Goal: Register for event/course

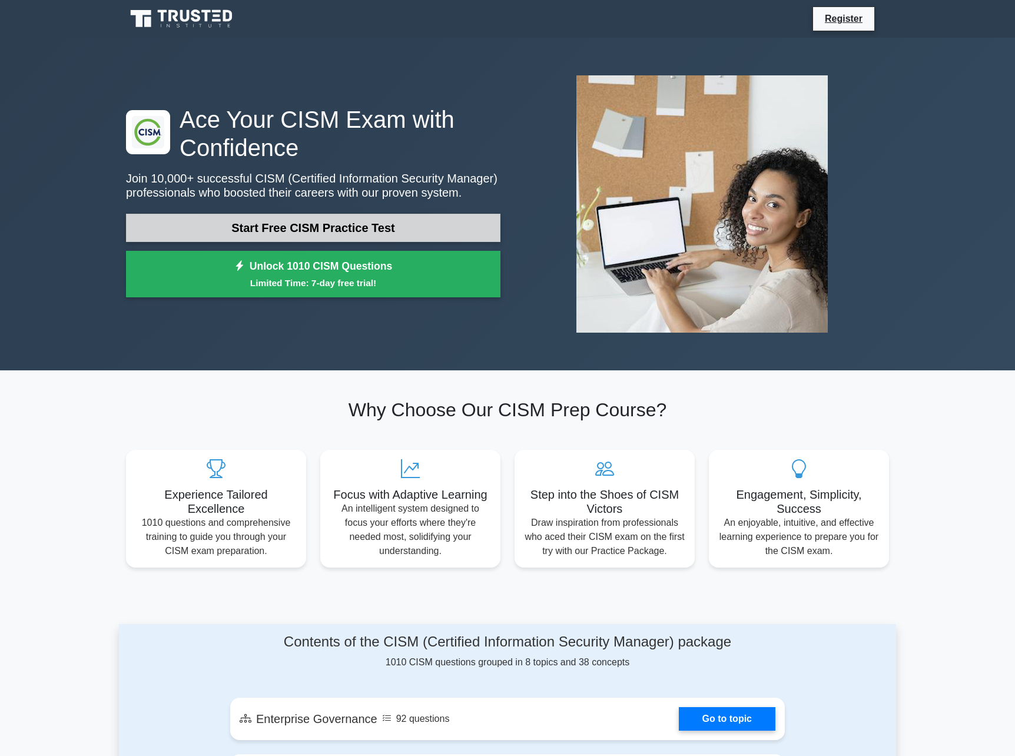
click at [367, 221] on link "Start Free CISM Practice Test" at bounding box center [313, 228] width 374 height 28
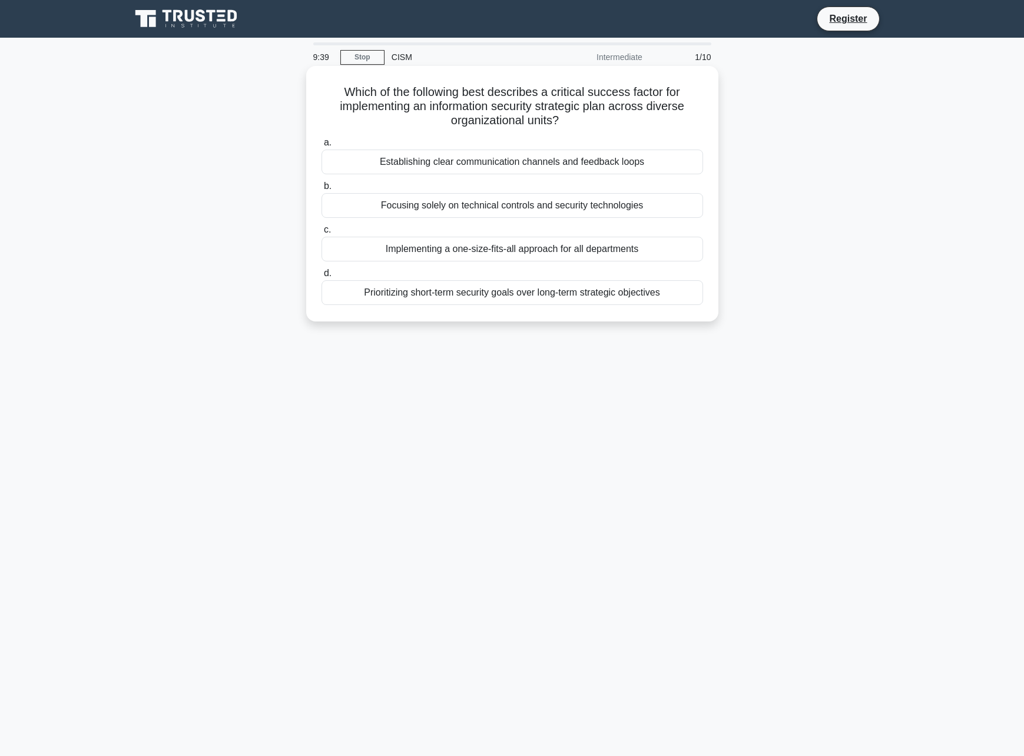
click at [565, 157] on div "Establishing clear communication channels and feedback loops" at bounding box center [511, 162] width 381 height 25
click at [321, 147] on input "a. Establishing clear communication channels and feedback loops" at bounding box center [321, 143] width 0 height 8
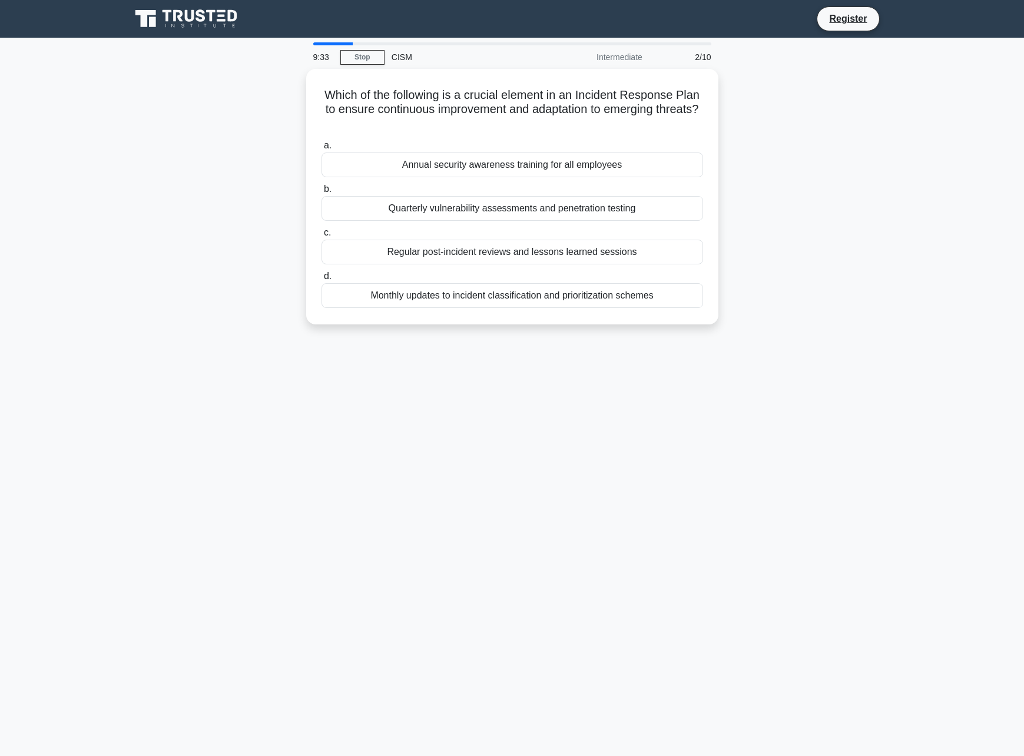
drag, startPoint x: 330, startPoint y: 131, endPoint x: 796, endPoint y: 385, distance: 530.3
click at [796, 385] on div "9:33 Stop CISM Intermediate 2/10 Which of the following is a crucial element in…" at bounding box center [512, 336] width 777 height 589
click at [520, 371] on div "9:28 Stop CISM Intermediate 2/10 Which of the following is a crucial element in…" at bounding box center [512, 336] width 777 height 589
click at [532, 167] on div "Annual security awareness training for all employees" at bounding box center [511, 162] width 381 height 25
click at [321, 147] on input "a. Annual security awareness training for all employees" at bounding box center [321, 143] width 0 height 8
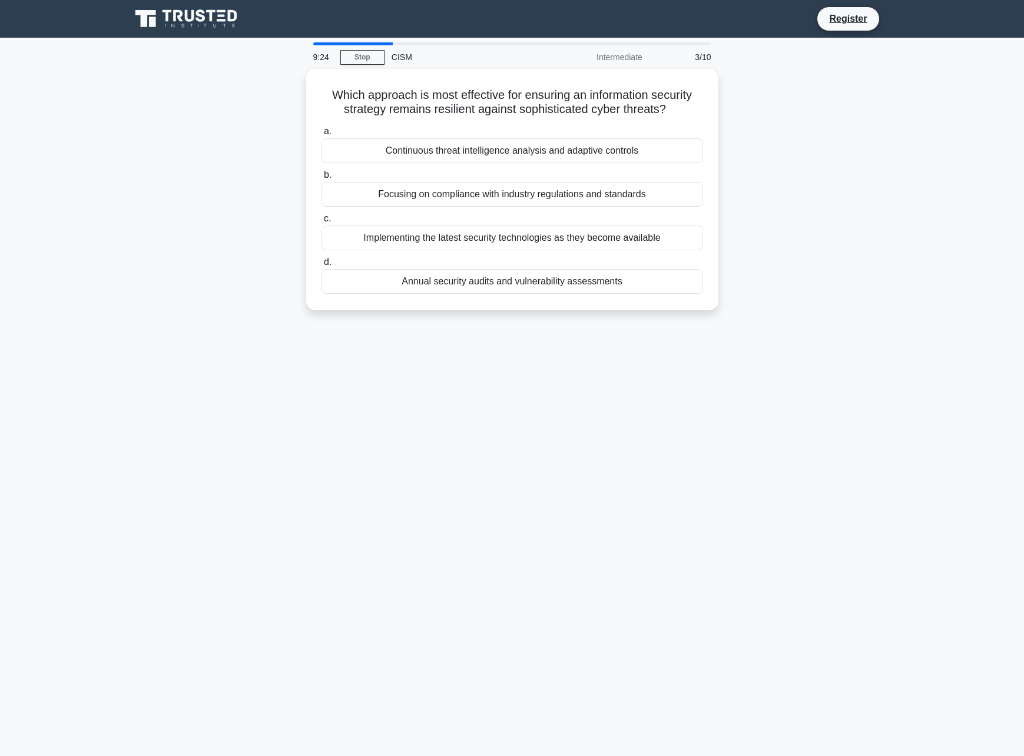
drag, startPoint x: 325, startPoint y: 86, endPoint x: 958, endPoint y: 417, distance: 714.6
click at [946, 414] on main "9:24 Stop CISM Intermediate 3/10 Which approach is most effective for ensuring …" at bounding box center [512, 397] width 1024 height 718
click at [142, 653] on main "9:13 Stop CISM Intermediate 3/10 Which approach is most effective for ensuring …" at bounding box center [512, 397] width 1024 height 718
click at [189, 642] on main "9:12 Stop CISM Intermediate 3/10 Which approach is most effective for ensuring …" at bounding box center [512, 397] width 1024 height 718
click at [244, 510] on div "9:08 Stop CISM Intermediate 3/10 Which approach is most effective for ensuring …" at bounding box center [512, 336] width 777 height 589
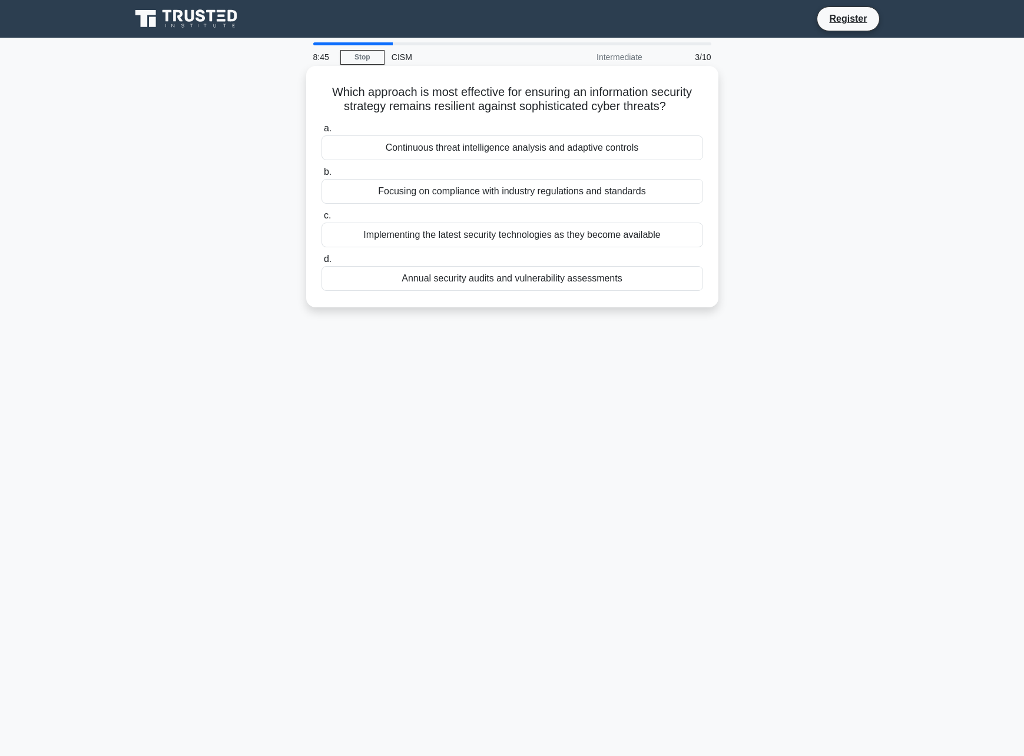
click at [542, 147] on div "Continuous threat intelligence analysis and adaptive controls" at bounding box center [511, 147] width 381 height 25
click at [321, 132] on input "a. Continuous threat intelligence analysis and adaptive controls" at bounding box center [321, 129] width 0 height 8
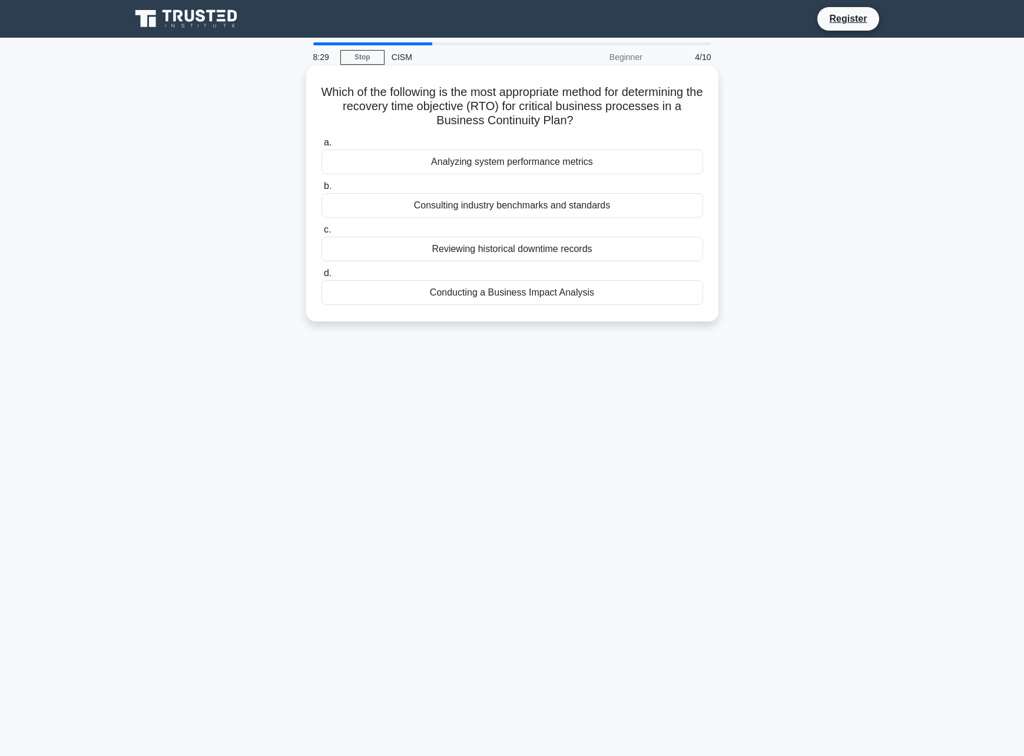
click at [531, 293] on div "Conducting a Business Impact Analysis" at bounding box center [511, 292] width 381 height 25
click at [321, 277] on input "d. Conducting a Business Impact Analysis" at bounding box center [321, 274] width 0 height 8
click at [597, 294] on div "Conducting periodic simulated security incidents" at bounding box center [511, 292] width 381 height 25
click at [321, 277] on input "d. Conducting periodic simulated security incidents" at bounding box center [321, 274] width 0 height 8
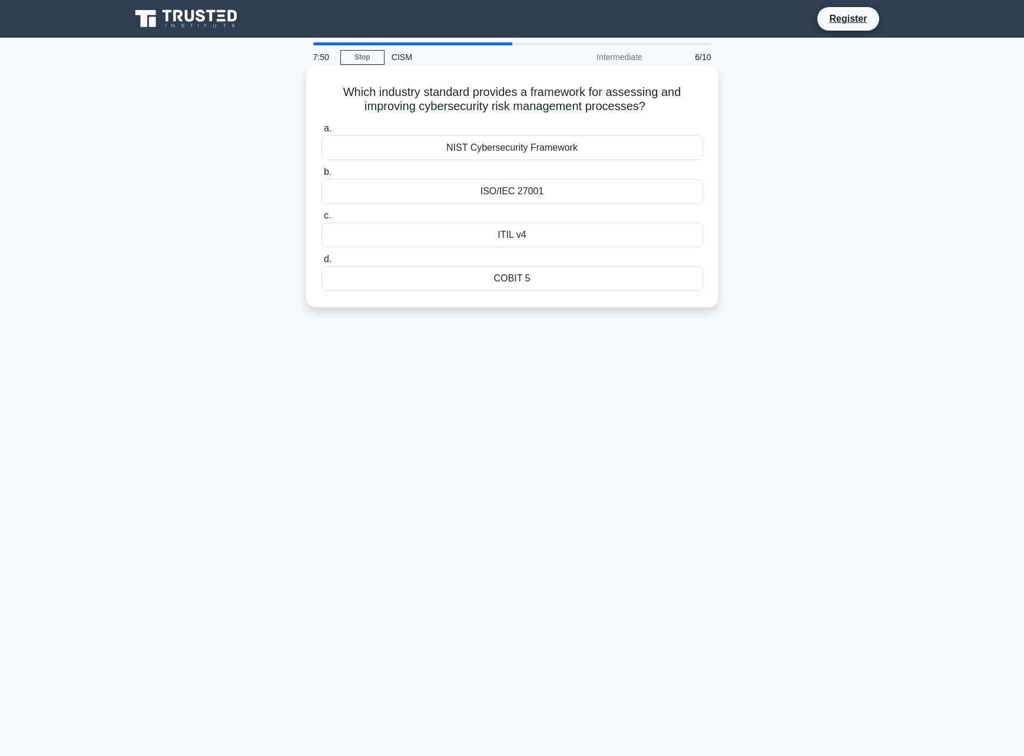
click at [509, 280] on div "COBIT 5" at bounding box center [511, 278] width 381 height 25
click at [321, 263] on input "d. COBIT 5" at bounding box center [321, 259] width 0 height 8
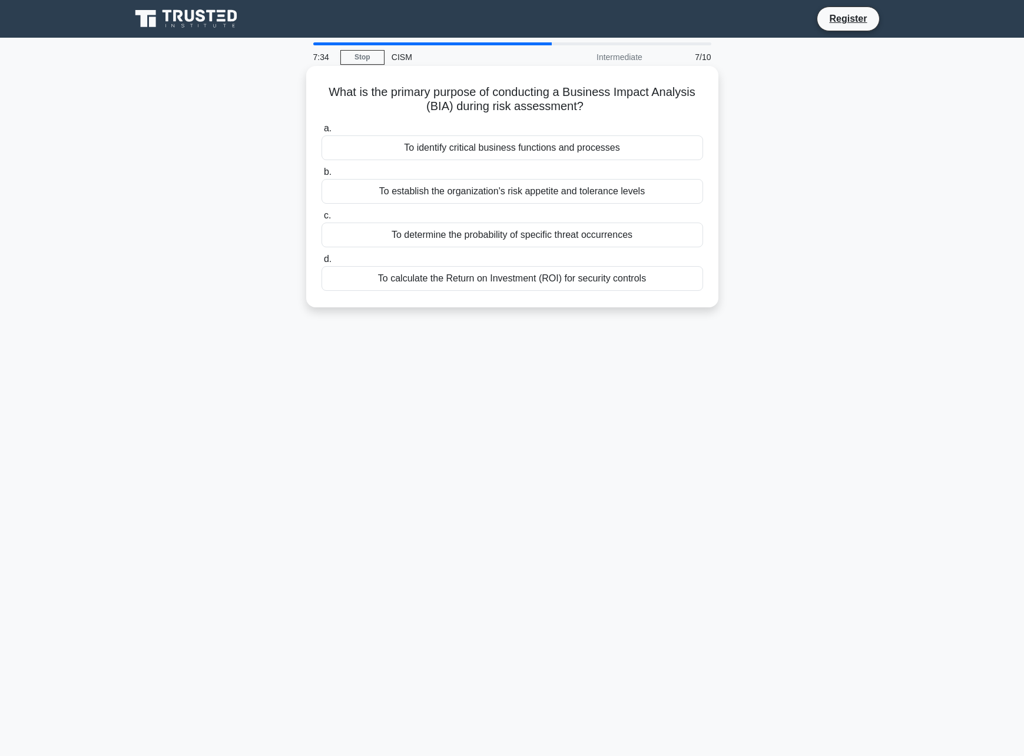
click at [572, 148] on div "To identify critical business functions and processes" at bounding box center [511, 147] width 381 height 25
click at [321, 132] on input "a. To identify critical business functions and processes" at bounding box center [321, 129] width 0 height 8
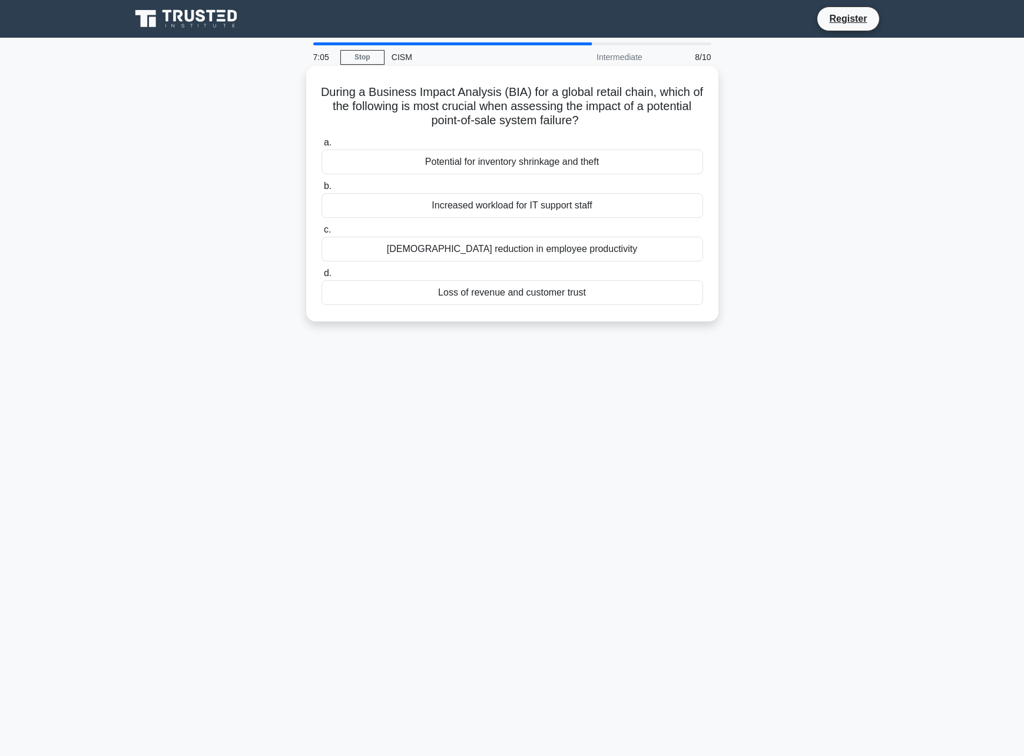
click at [549, 296] on div "Loss of revenue and customer trust" at bounding box center [511, 292] width 381 height 25
click at [321, 277] on input "d. Loss of revenue and customer trust" at bounding box center [321, 274] width 0 height 8
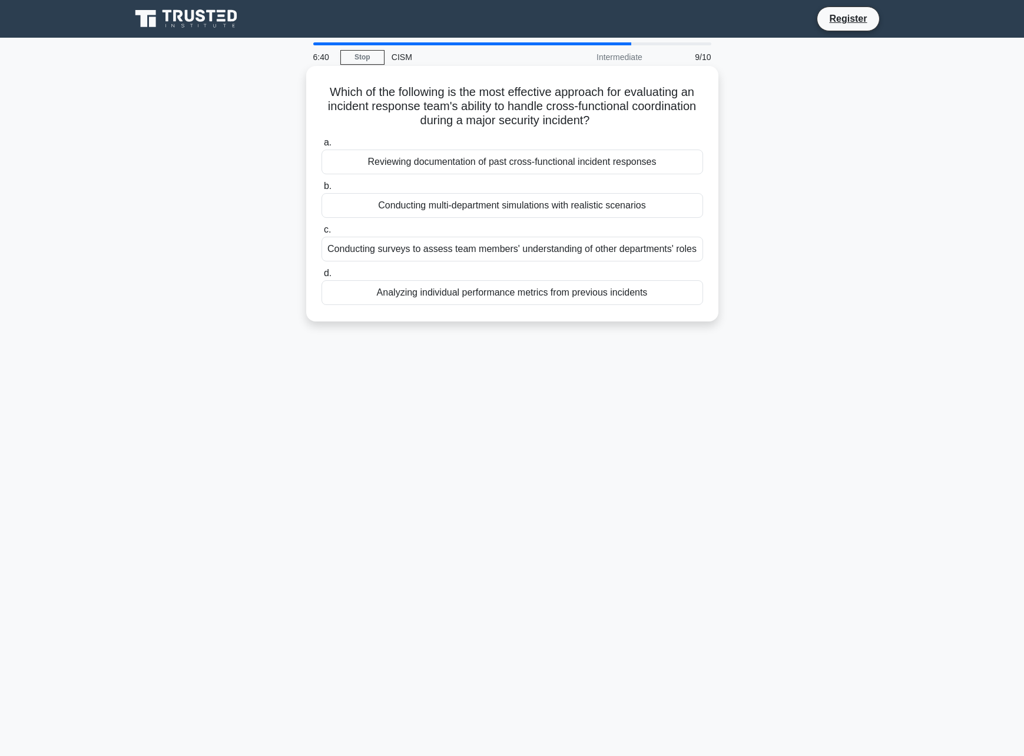
click at [533, 205] on div "Conducting multi-department simulations with realistic scenarios" at bounding box center [511, 205] width 381 height 25
click at [321, 190] on input "b. Conducting multi-department simulations with realistic scenarios" at bounding box center [321, 186] width 0 height 8
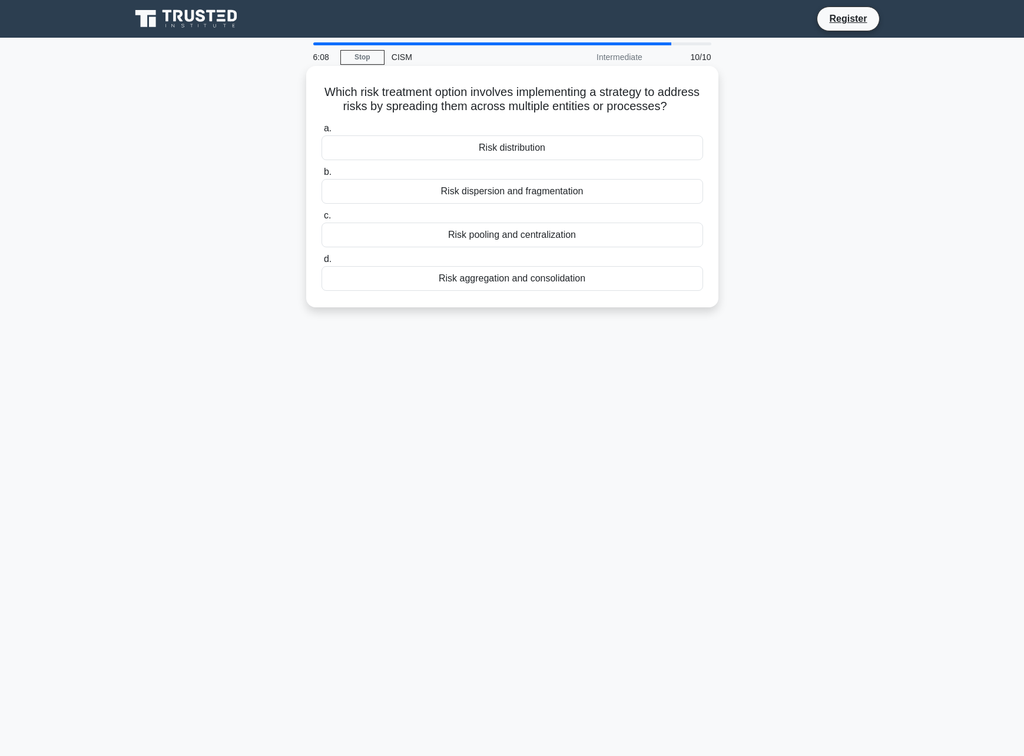
click at [517, 291] on div "Risk aggregation and consolidation" at bounding box center [511, 278] width 381 height 25
click at [321, 263] on input "d. Risk aggregation and consolidation" at bounding box center [321, 259] width 0 height 8
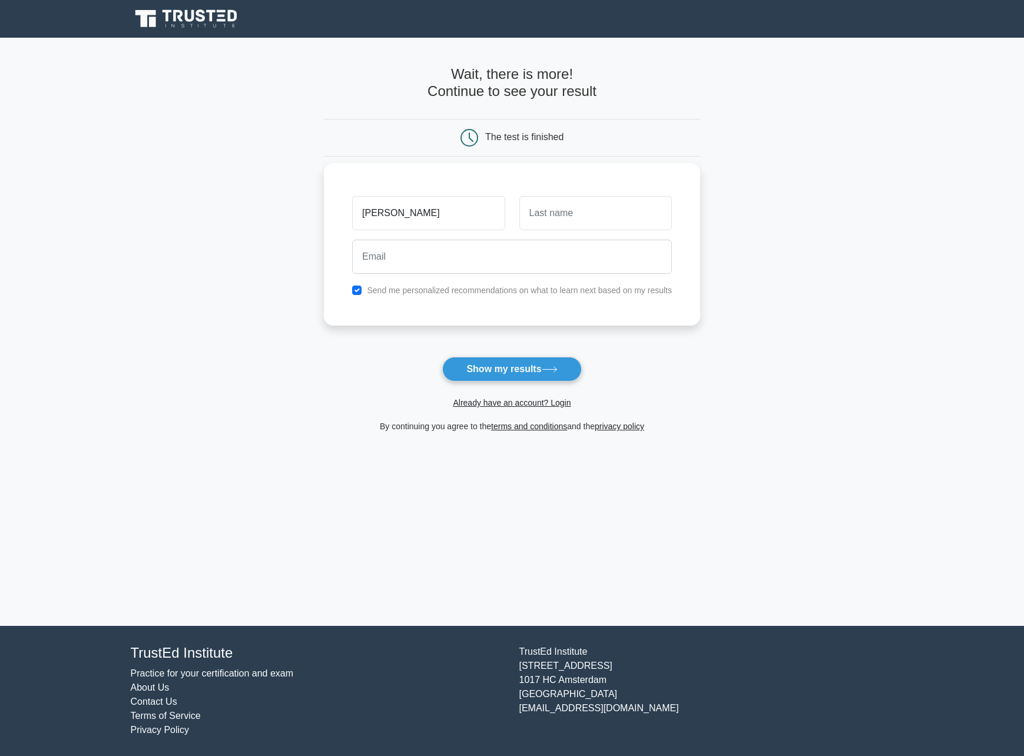
type input "[PERSON_NAME]"
click at [561, 213] on input "text" at bounding box center [595, 213] width 152 height 34
type input "WAN"
click at [505, 268] on input "email" at bounding box center [512, 257] width 320 height 34
type input "[PERSON_NAME][EMAIL_ADDRESS][DOMAIN_NAME]"
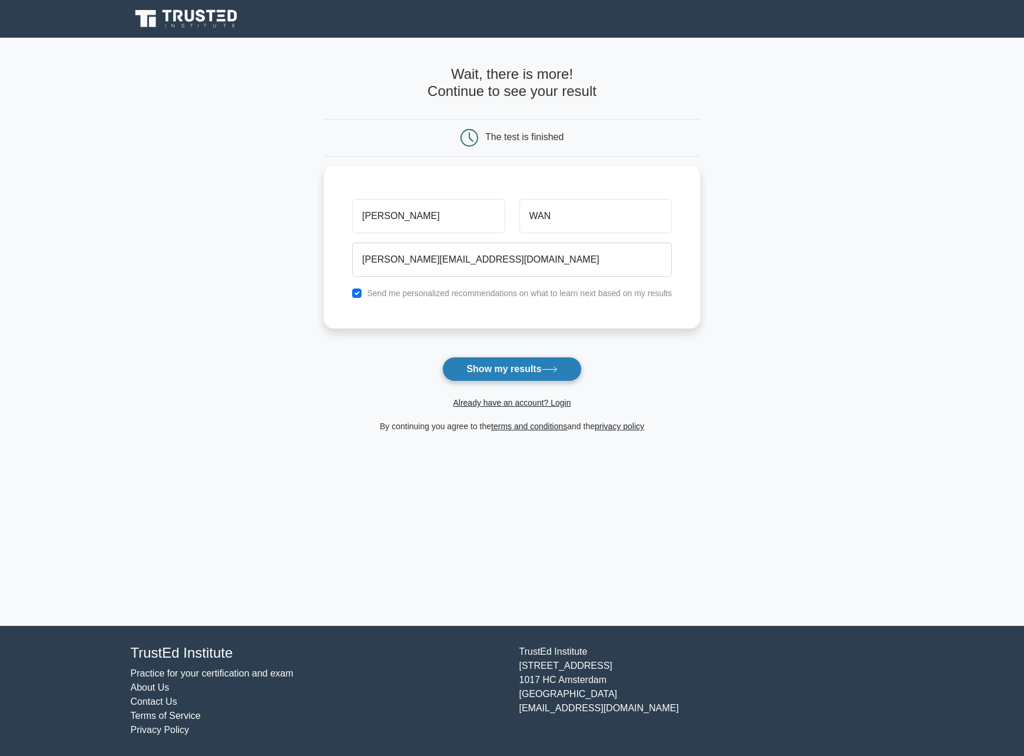
click at [506, 368] on button "Show my results" at bounding box center [511, 369] width 139 height 25
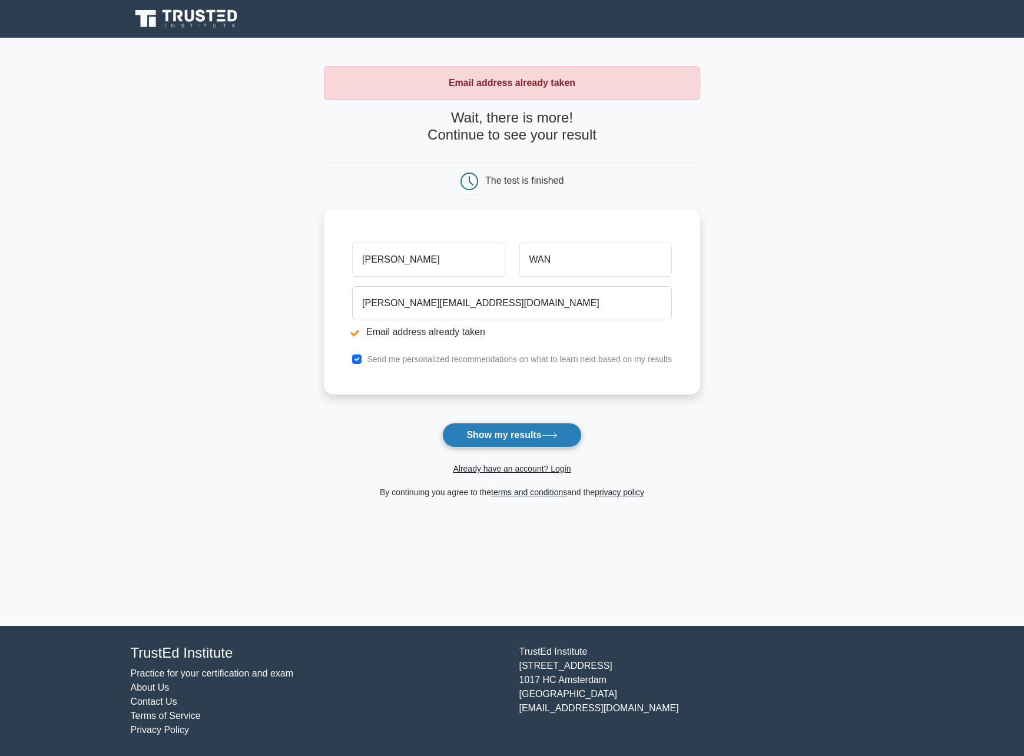
click at [497, 433] on button "Show my results" at bounding box center [511, 435] width 139 height 25
click at [561, 432] on button "Show my results" at bounding box center [511, 435] width 139 height 25
click at [556, 435] on icon at bounding box center [549, 435] width 14 height 5
